Goal: Information Seeking & Learning: Learn about a topic

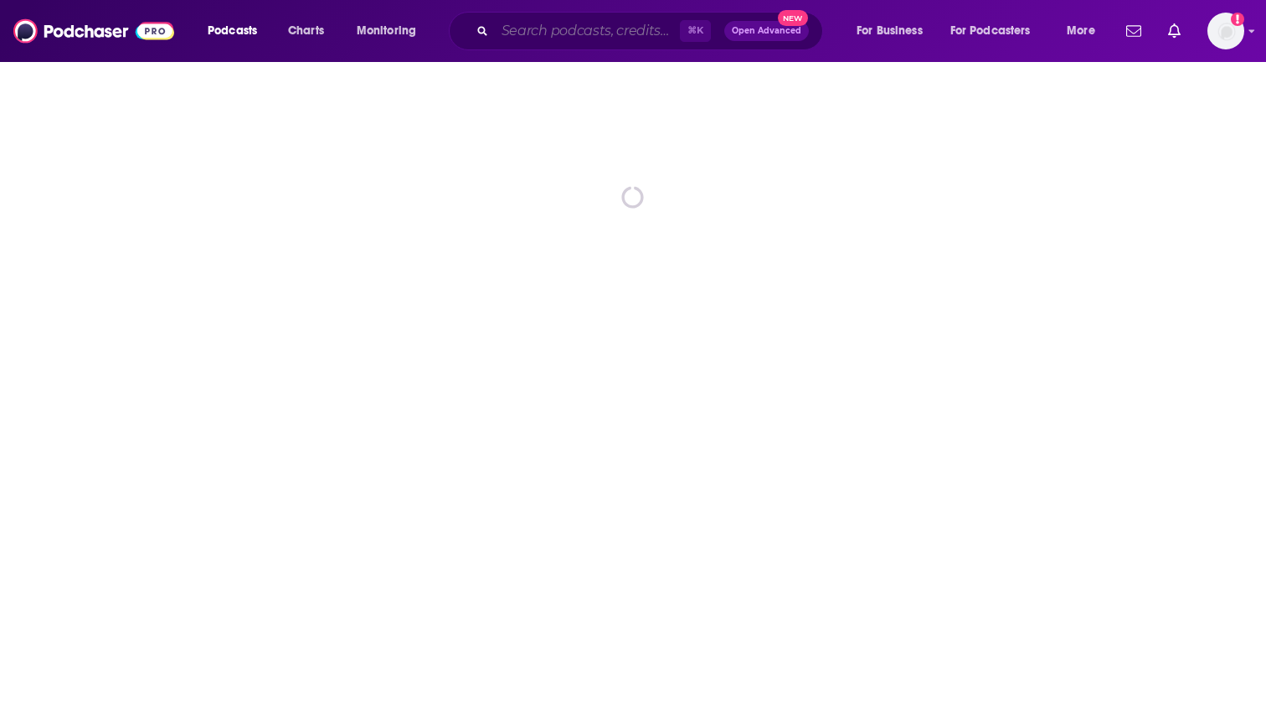
click at [528, 38] on input "Search podcasts, credits, & more..." at bounding box center [587, 31] width 185 height 27
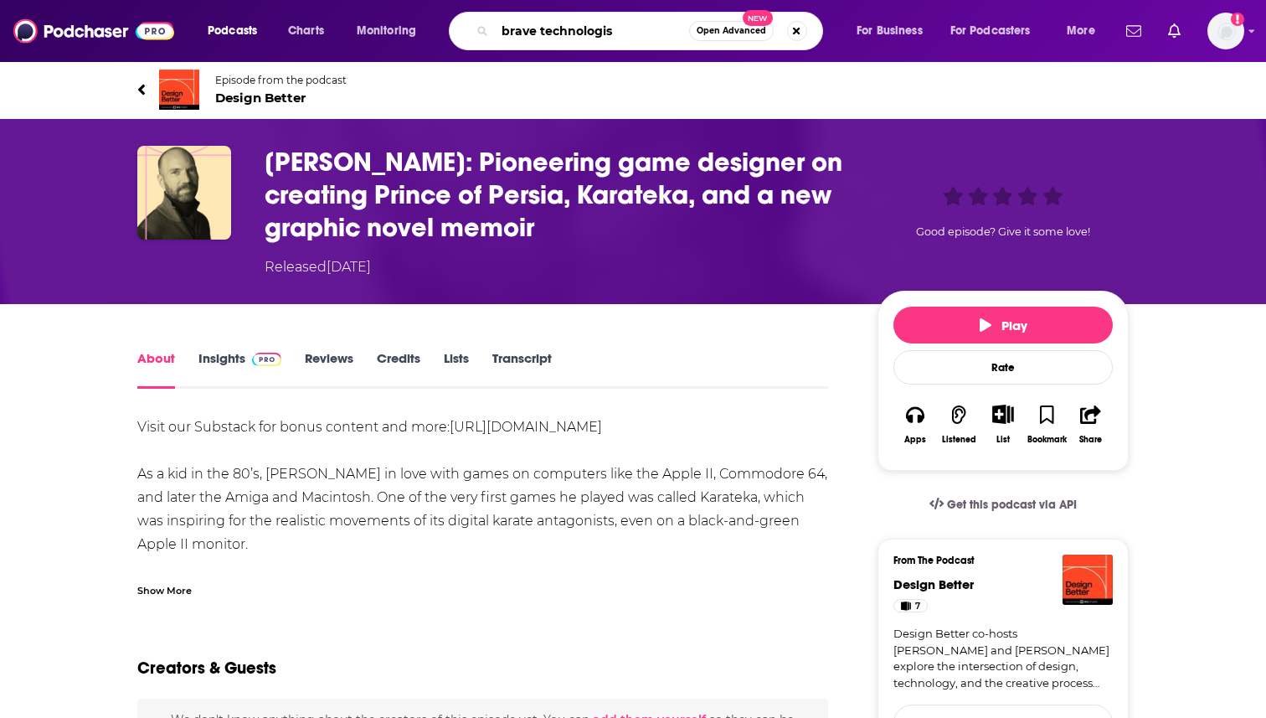
type input "brave technologist"
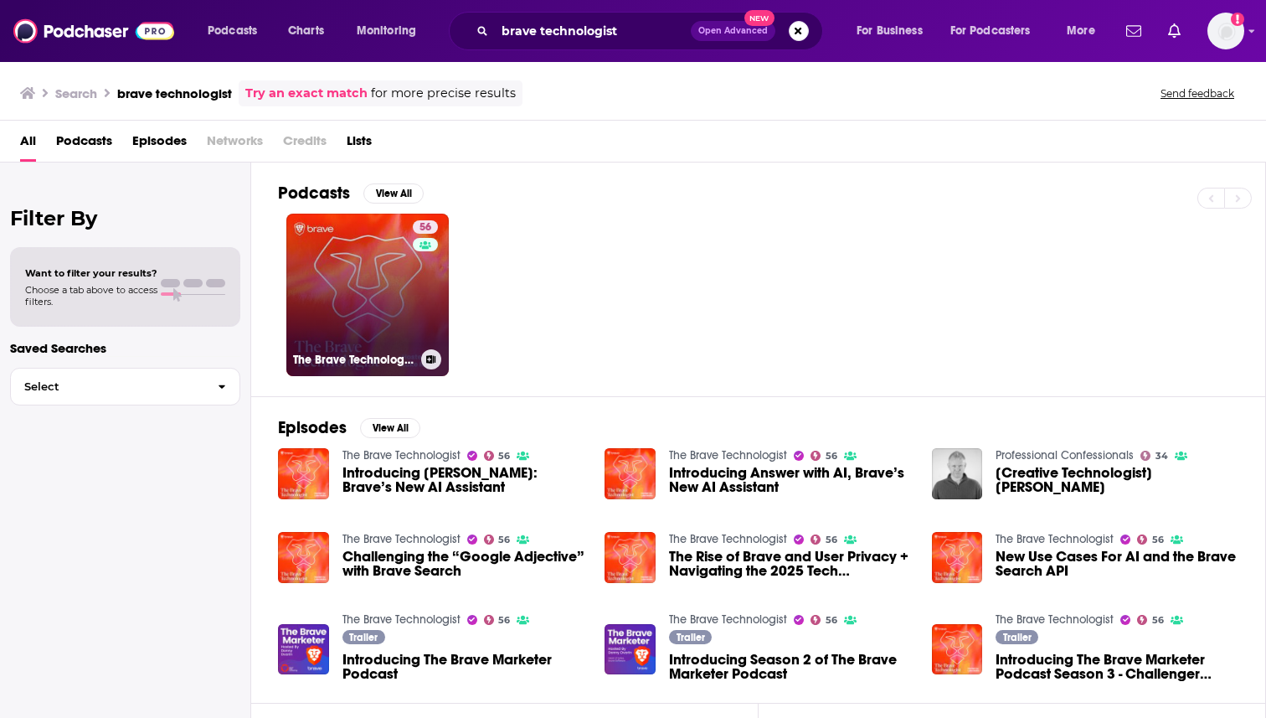
click at [310, 307] on link "56 The Brave Technologist" at bounding box center [367, 295] width 162 height 162
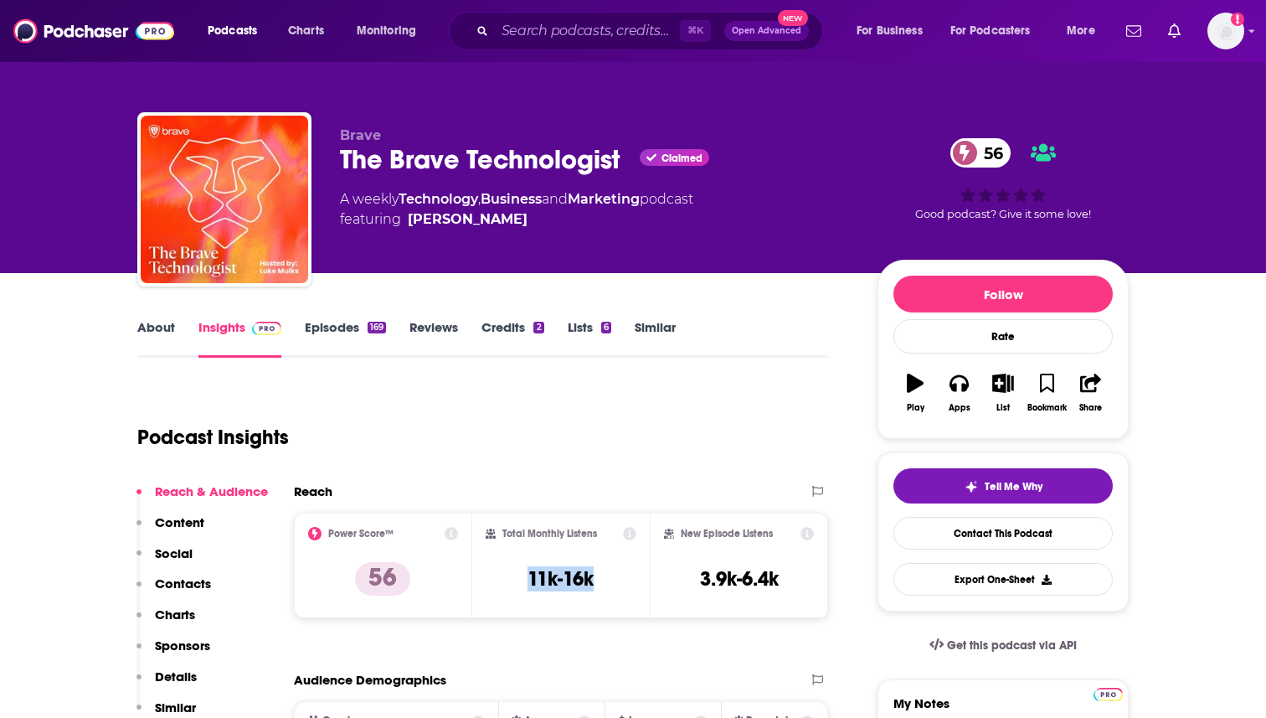
drag, startPoint x: 622, startPoint y: 594, endPoint x: 524, endPoint y: 589, distance: 99.0
click at [524, 590] on div "Total Monthly Listens 11k-16k" at bounding box center [562, 565] width 152 height 77
copy h3 "11k-16k"
drag, startPoint x: 537, startPoint y: 587, endPoint x: 320, endPoint y: 1, distance: 625.2
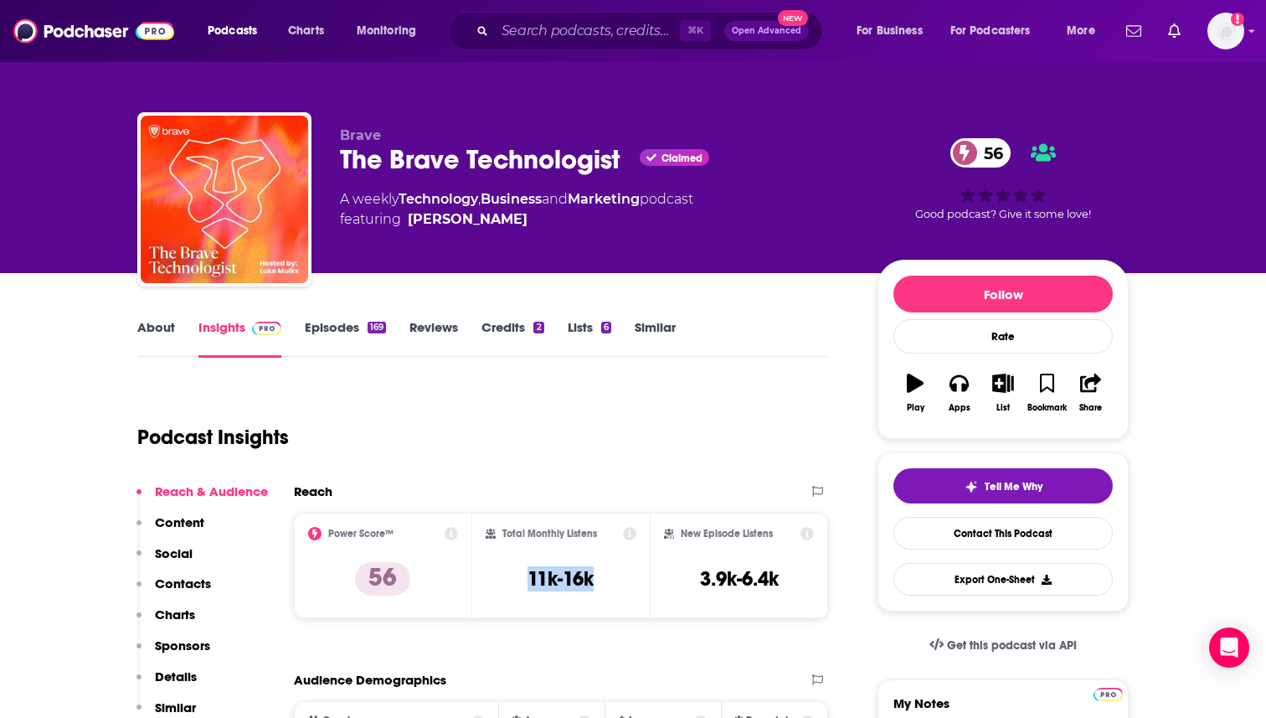
click at [173, 331] on link "About" at bounding box center [156, 338] width 38 height 39
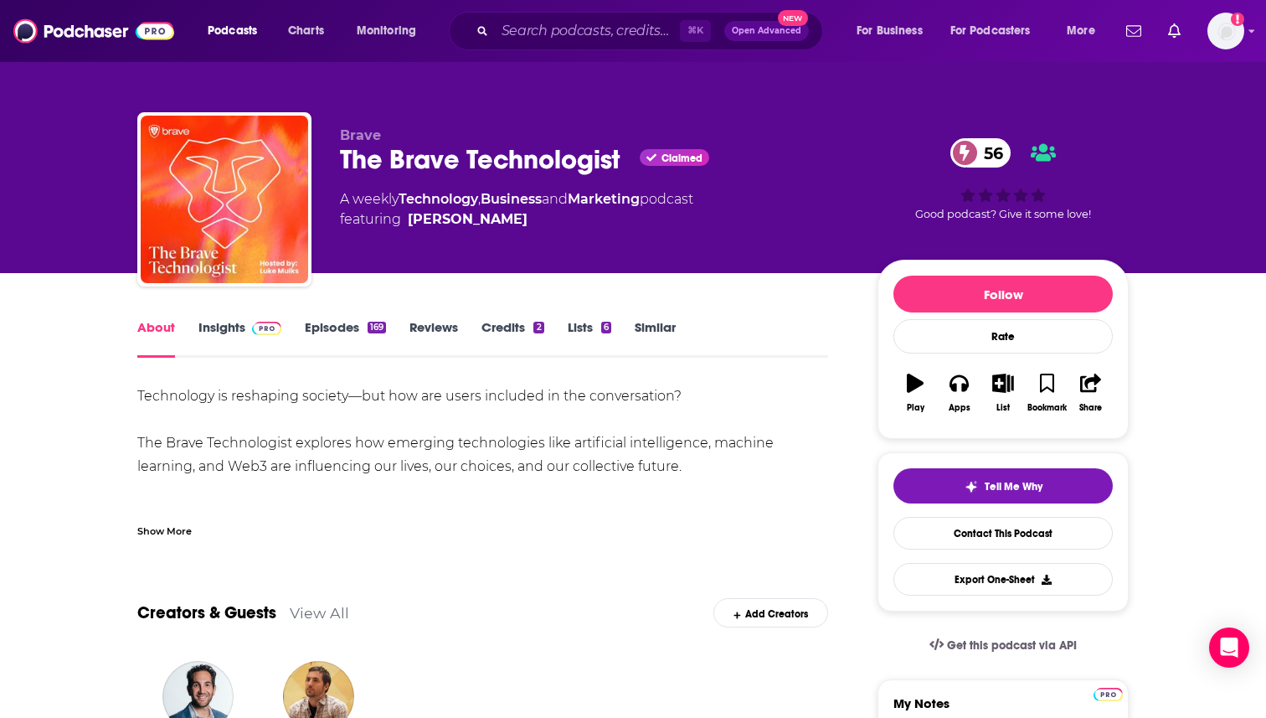
drag, startPoint x: 297, startPoint y: 441, endPoint x: 684, endPoint y: 470, distance: 388.1
click at [684, 470] on div "Technology is reshaping society—but how are users included in the conversation?…" at bounding box center [482, 536] width 691 height 305
copy div "explores how emerging technologies like artificial intelligence, machine learni…"
drag, startPoint x: 603, startPoint y: 467, endPoint x: 386, endPoint y: 19, distance: 497.9
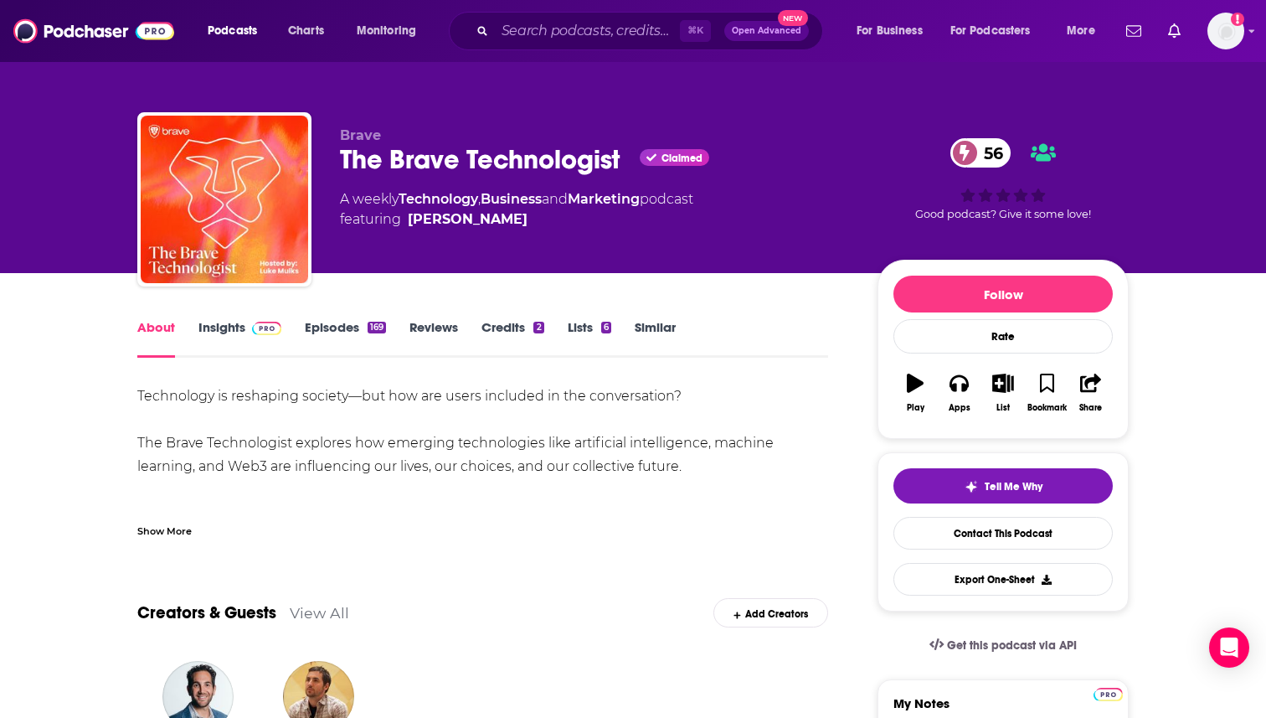
click at [235, 333] on link "Insights" at bounding box center [240, 338] width 83 height 39
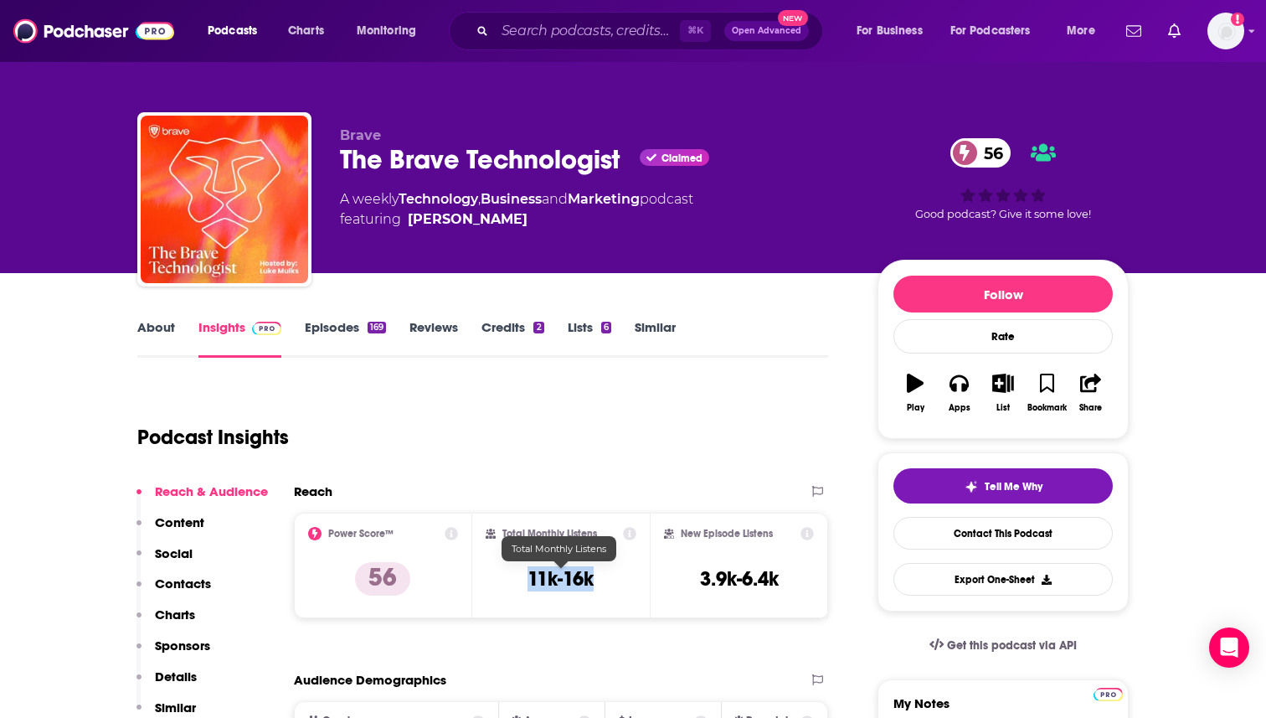
drag, startPoint x: 615, startPoint y: 580, endPoint x: 524, endPoint y: 580, distance: 91.3
click at [524, 580] on div "Total Monthly Listens 11k-16k" at bounding box center [562, 565] width 152 height 77
copy h3 "11k-16k"
drag, startPoint x: 540, startPoint y: 582, endPoint x: 436, endPoint y: 14, distance: 577.3
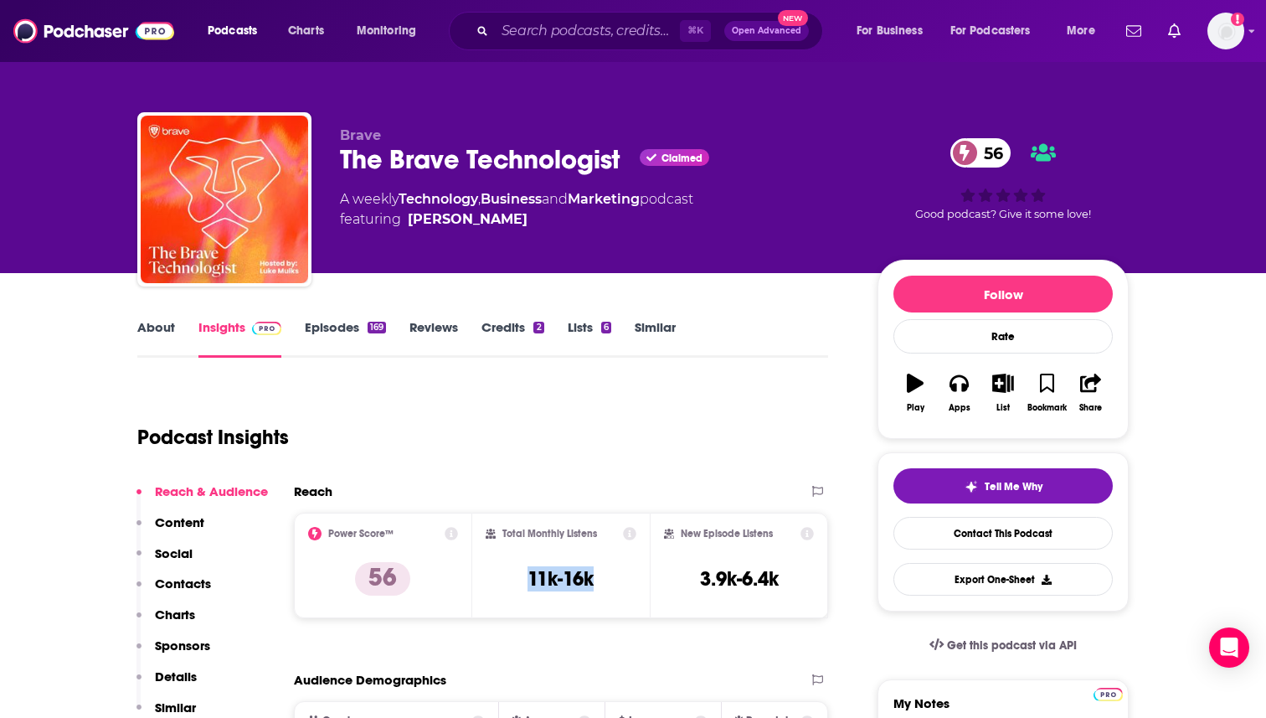
click at [154, 335] on link "About" at bounding box center [156, 338] width 38 height 39
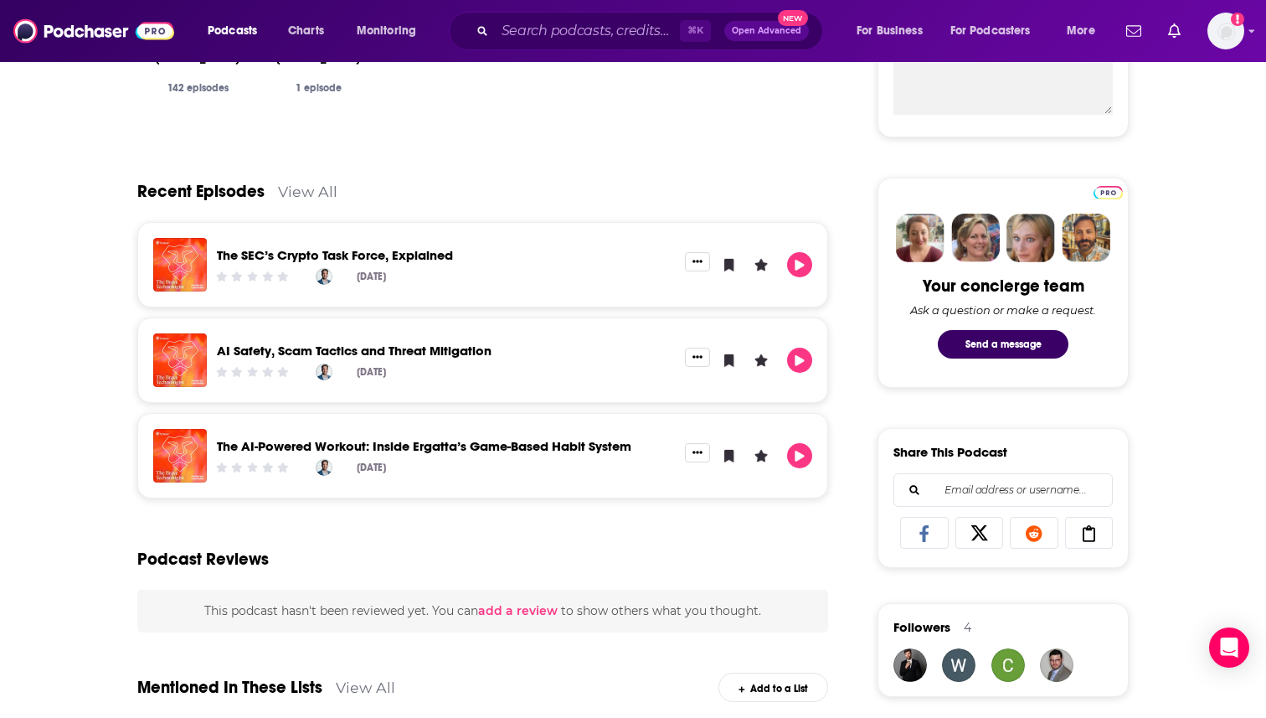
scroll to position [704, 0]
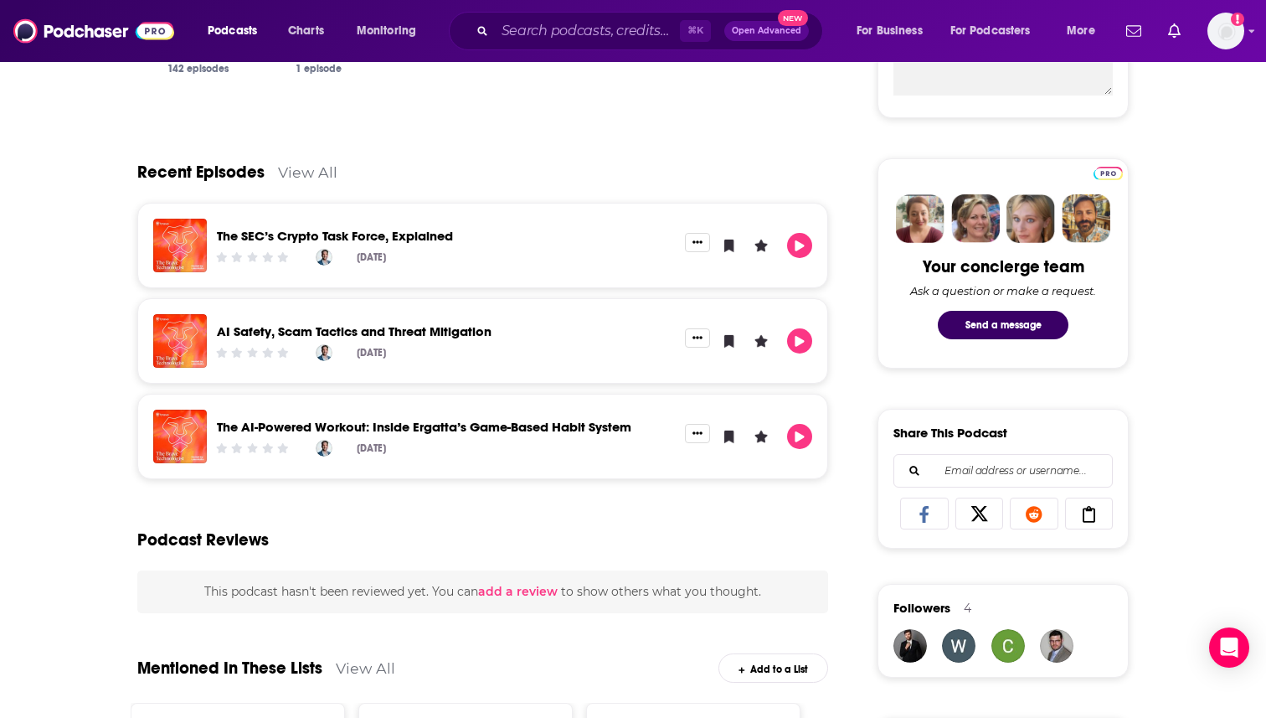
click at [317, 178] on link "View All" at bounding box center [307, 172] width 59 height 18
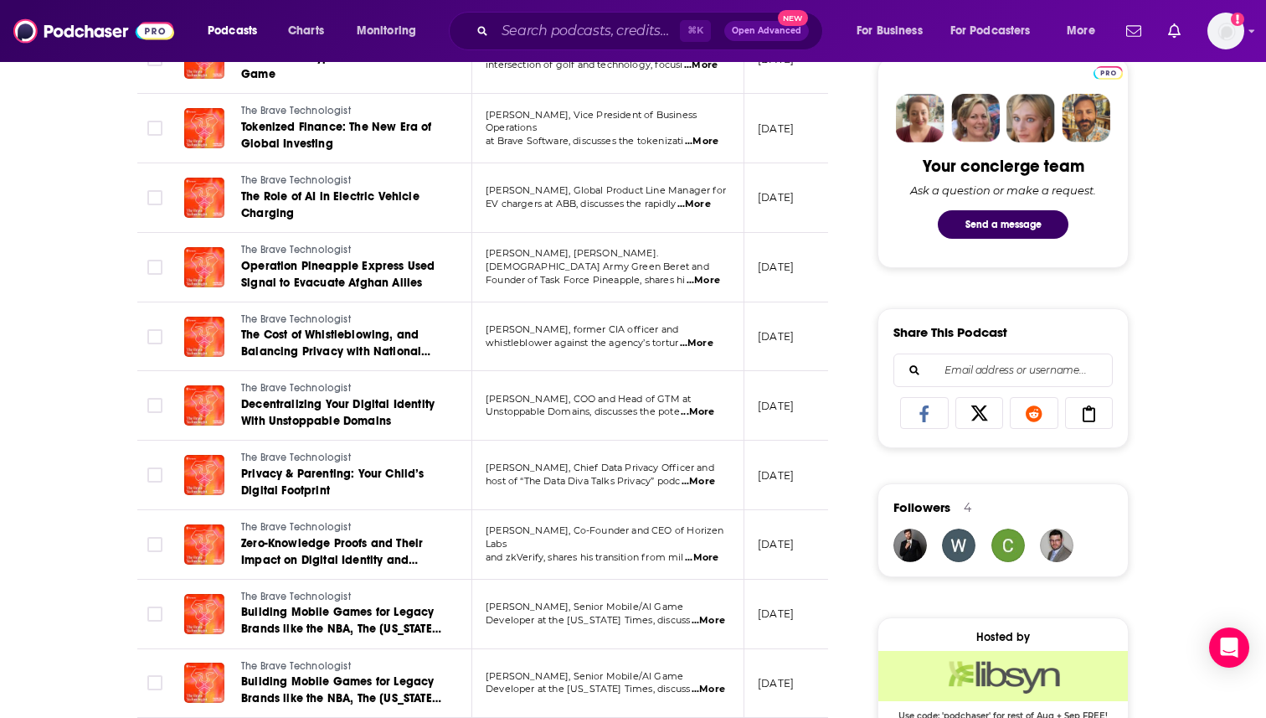
scroll to position [838, 0]
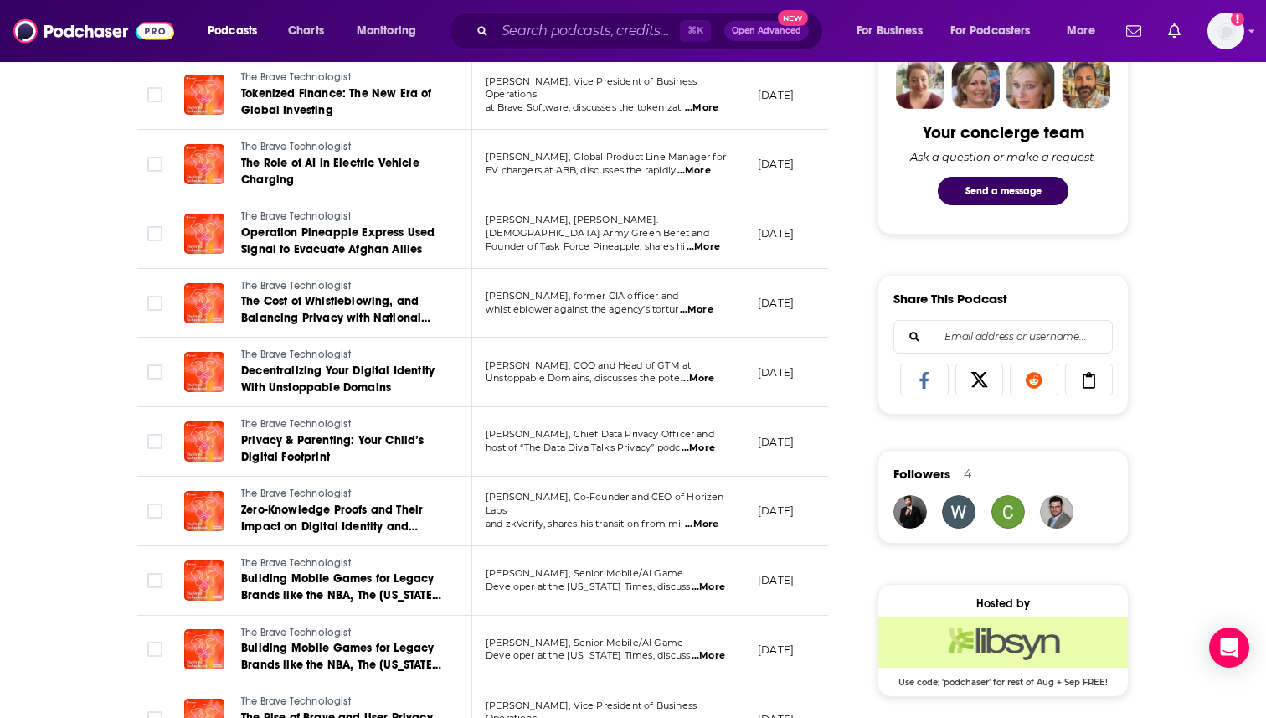
click at [695, 450] on span "...More" at bounding box center [699, 447] width 34 height 13
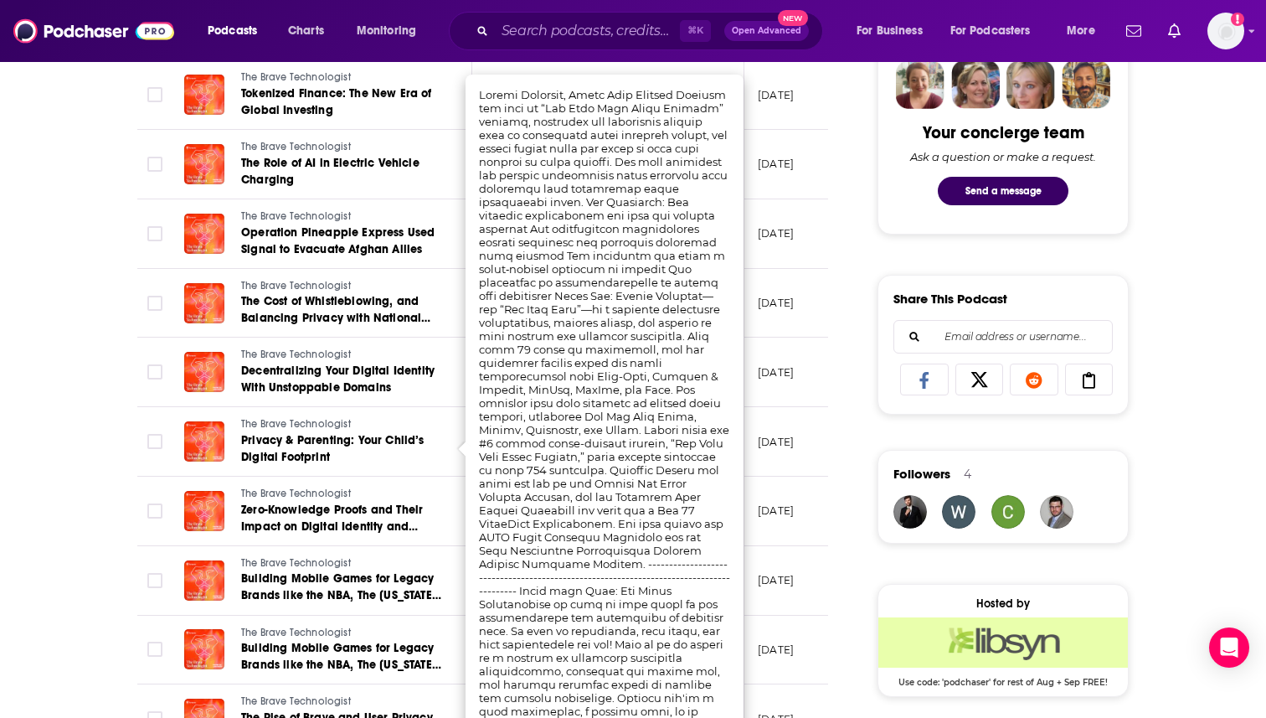
click at [1195, 369] on div "About Insights Episodes 169 Reviews Credits 2 Lists 6 Similar Episodes of The B…" at bounding box center [633, 556] width 1266 height 2242
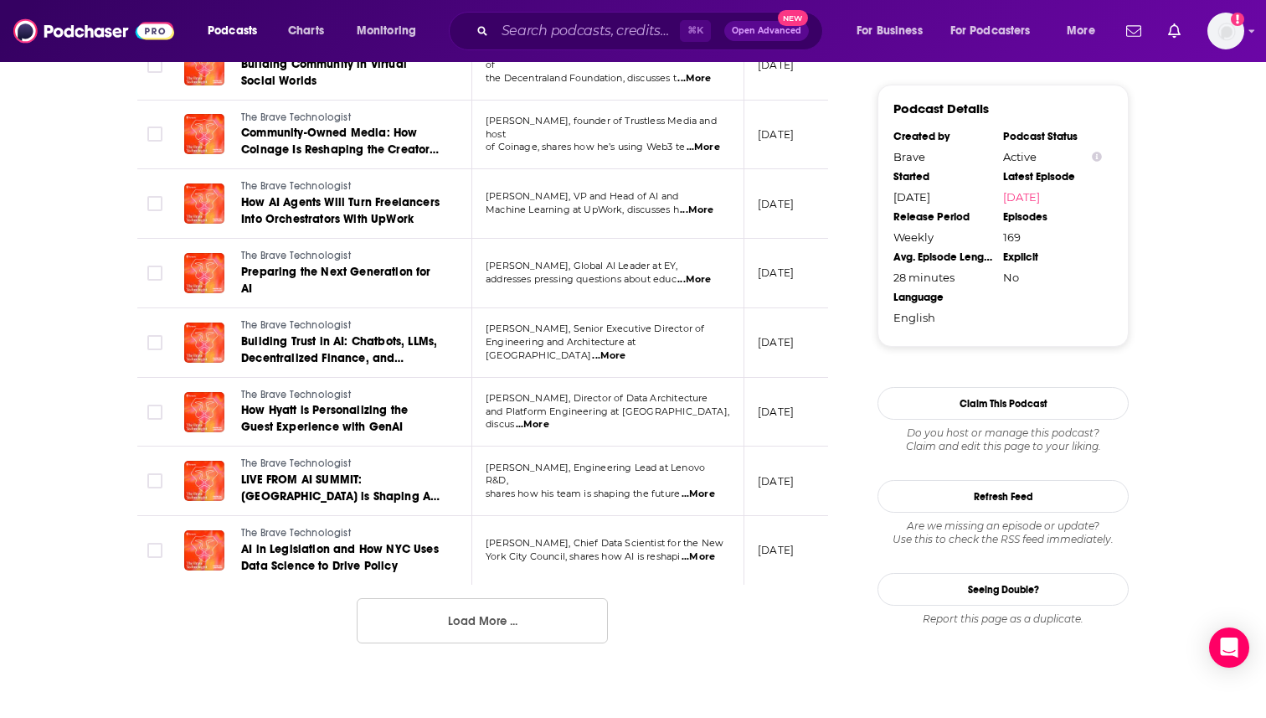
scroll to position [1675, 0]
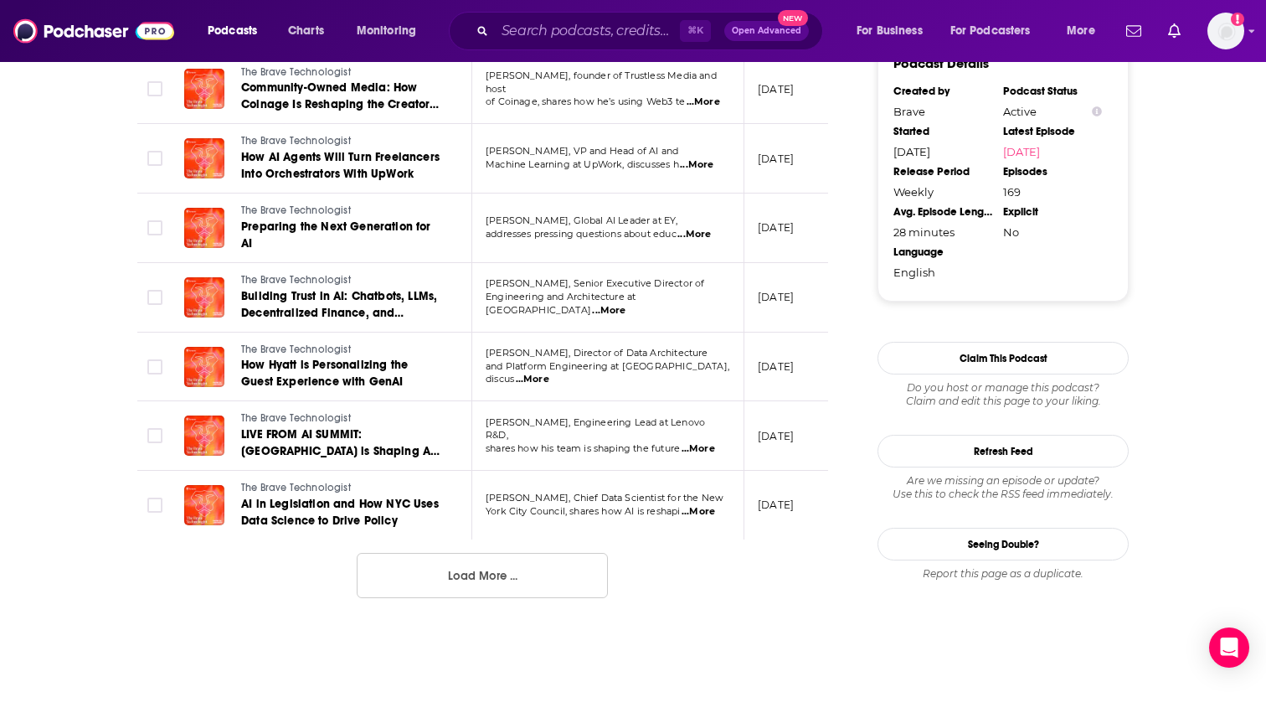
click at [708, 506] on span "...More" at bounding box center [699, 511] width 34 height 13
click at [566, 558] on button "Load More ..." at bounding box center [482, 575] width 251 height 45
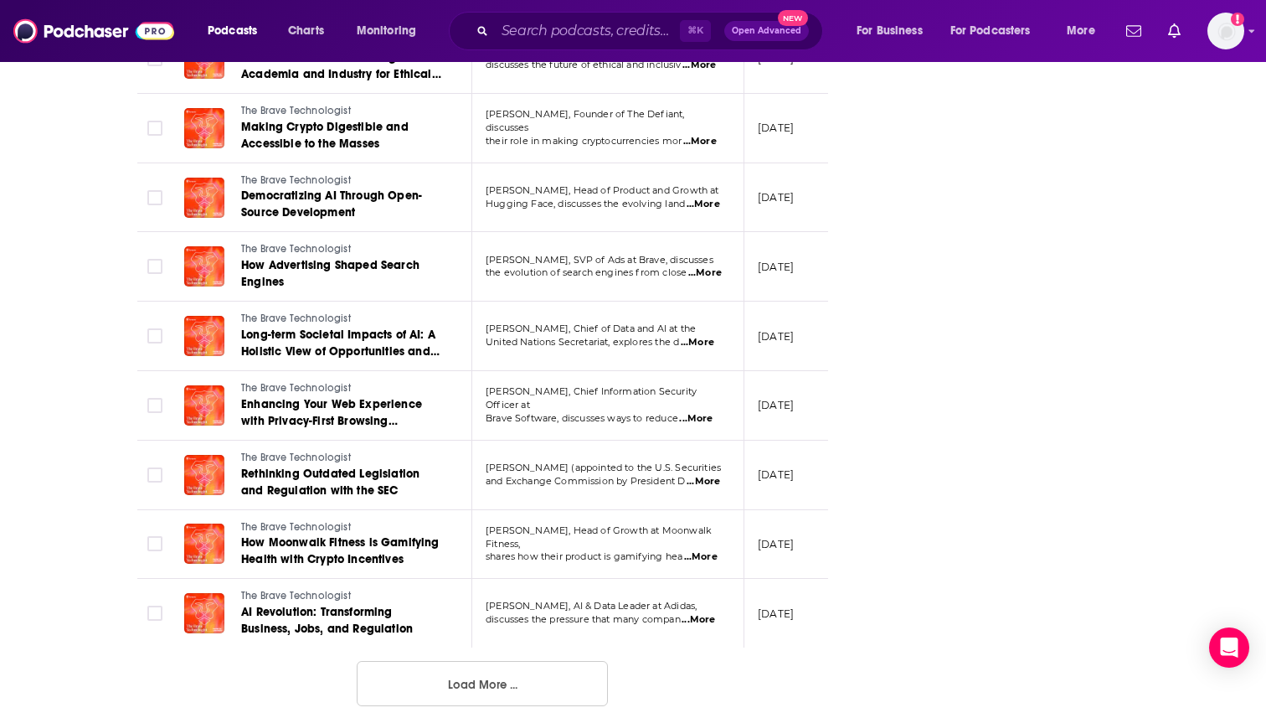
scroll to position [3309, 0]
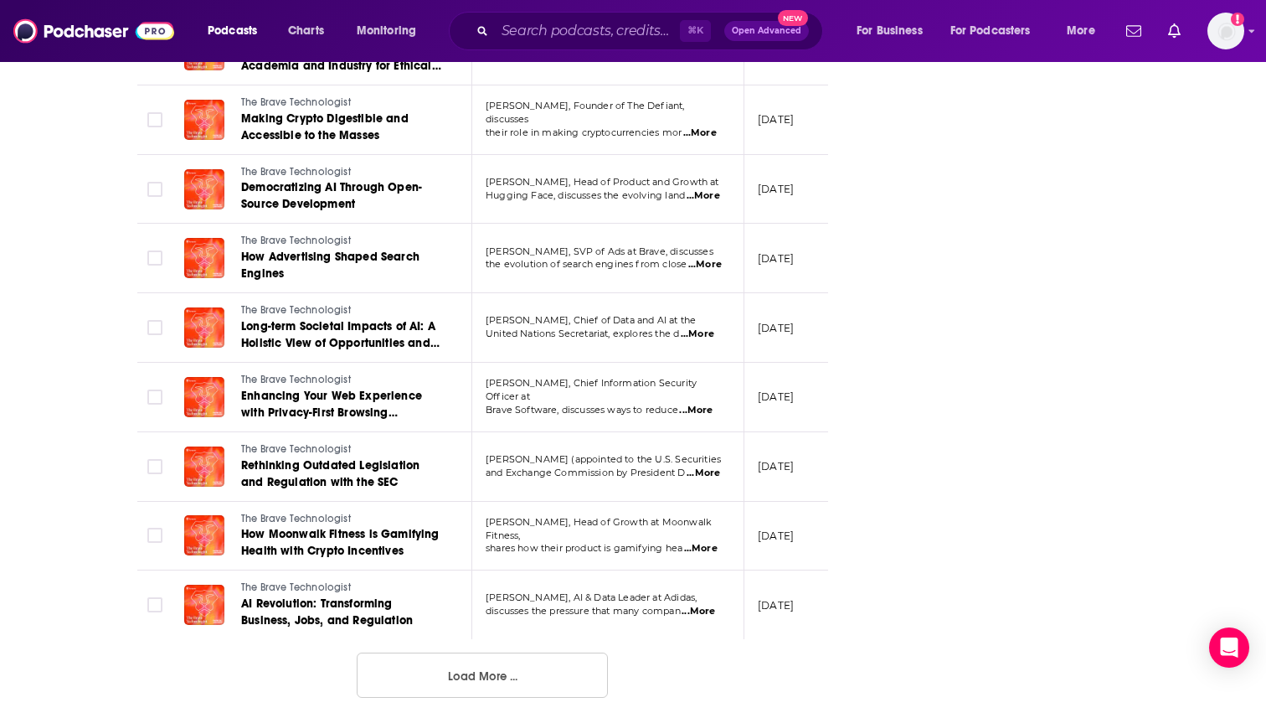
click at [546, 667] on button "Load More ..." at bounding box center [482, 674] width 251 height 45
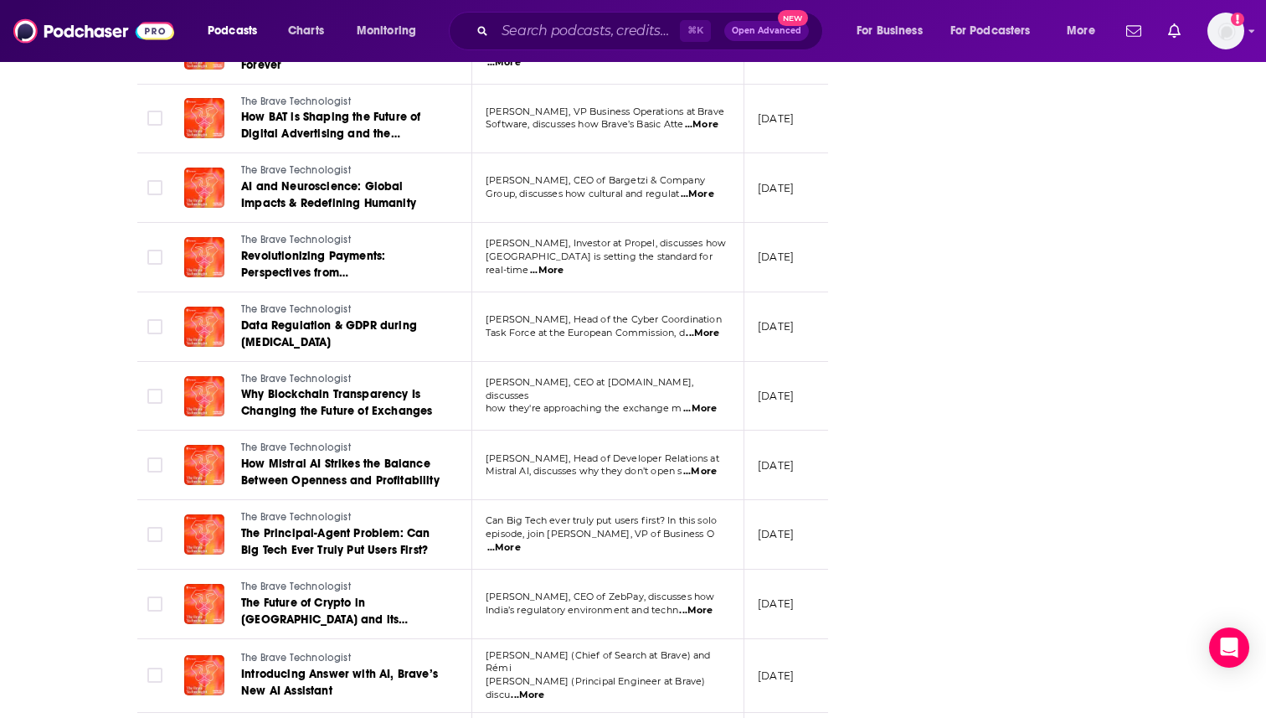
scroll to position [4012, 0]
